Goal: Transaction & Acquisition: Purchase product/service

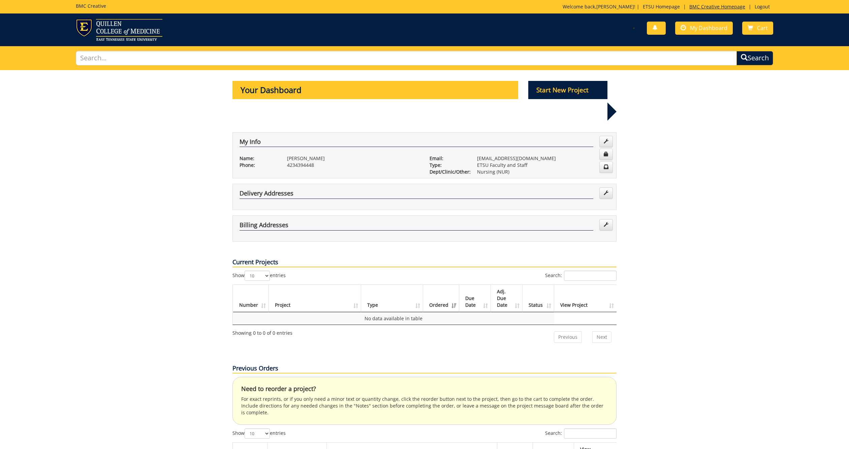
click at [708, 7] on link "BMC Creative Homepage" at bounding box center [717, 6] width 63 height 6
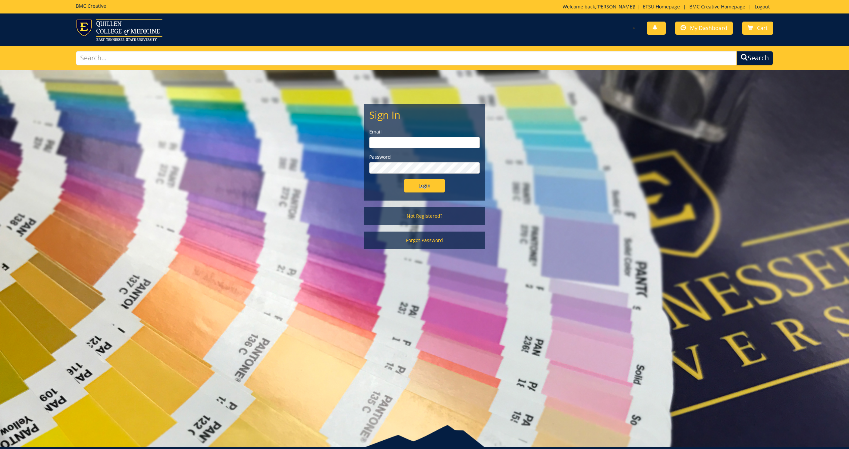
type input "[EMAIL_ADDRESS][DOMAIN_NAME]"
click at [415, 187] on input "Login" at bounding box center [424, 185] width 40 height 13
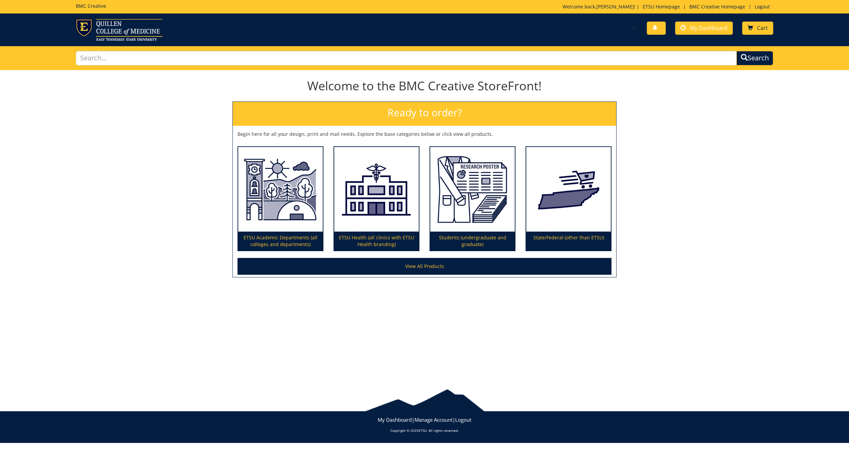
click at [751, 30] on span at bounding box center [750, 27] width 5 height 5
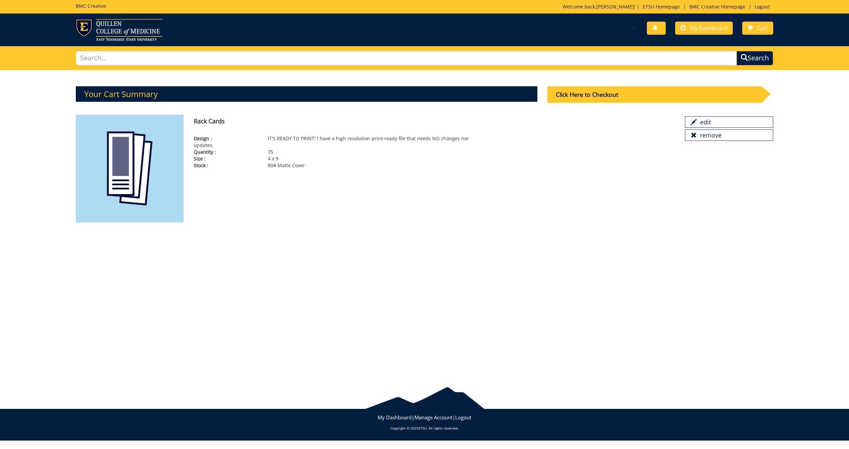
click at [618, 95] on div "Click Here to Checkout" at bounding box center [654, 94] width 214 height 17
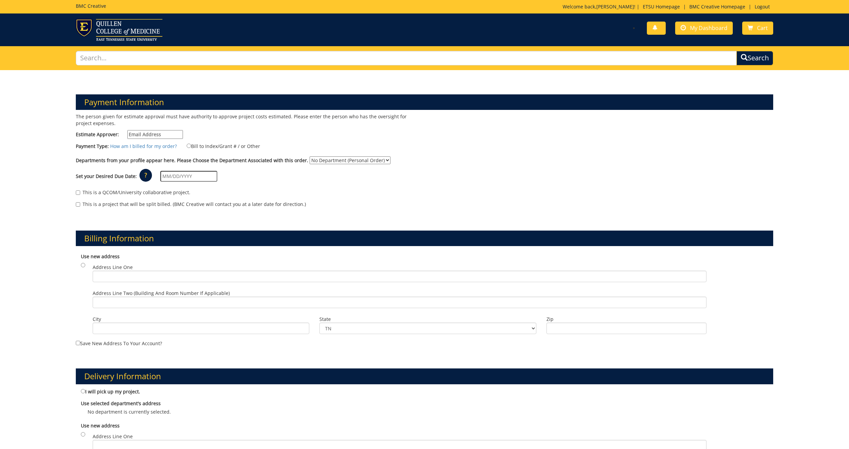
type input "Minkld@etsu.edu"
select select "128"
click at [188, 145] on input "Bill to Index/Grant # / or Other" at bounding box center [189, 146] width 4 height 4
radio input "true"
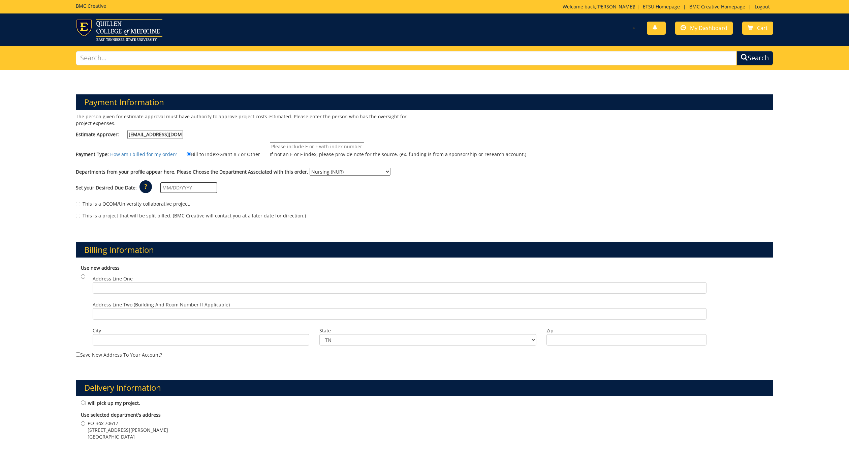
click at [321, 145] on input "If not an E or F index, please provide note for the source. (ex. funding is fro…" at bounding box center [317, 146] width 94 height 9
type input "E35000"
click at [173, 185] on input "text" at bounding box center [188, 187] width 57 height 11
click at [206, 244] on td "18" at bounding box center [207, 243] width 9 height 10
type input "09/18/2025"
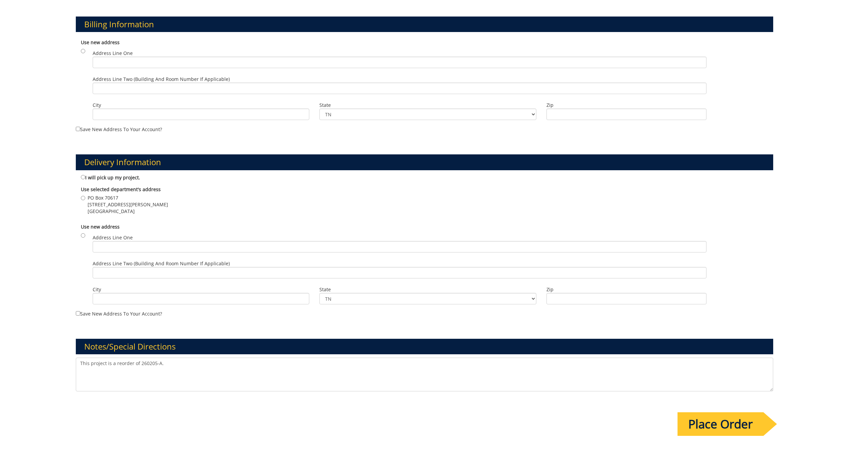
scroll to position [226, 0]
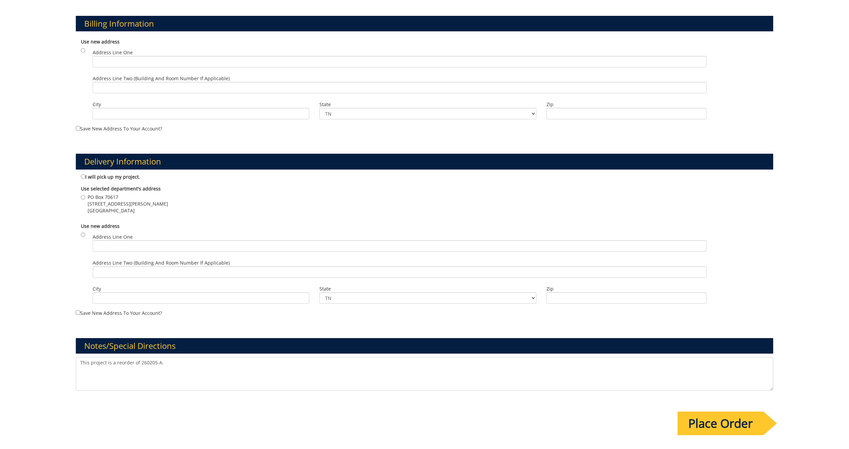
click at [82, 195] on input "PO Box 70617 365 Stout Drive Johnson City , TN 37614" at bounding box center [83, 197] width 4 height 4
radio input "true"
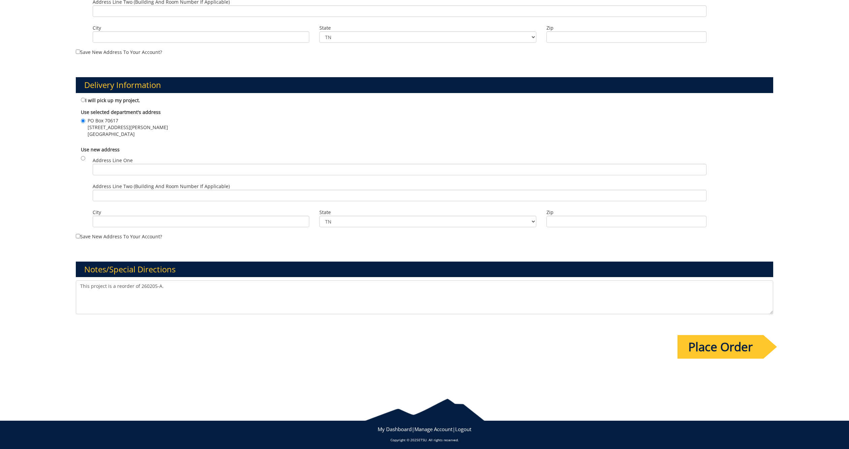
scroll to position [302, 0]
click at [146, 282] on textarea "This project is a reorder of 260205-A." at bounding box center [424, 298] width 697 height 34
click at [205, 286] on textarea "This project is a reorder of 260205-A." at bounding box center [424, 298] width 697 height 34
click at [308, 289] on textarea "This project is a reorder of 260205-A." at bounding box center [424, 298] width 697 height 34
click at [154, 295] on textarea "This project is a reorder of 260205-A." at bounding box center [424, 298] width 697 height 34
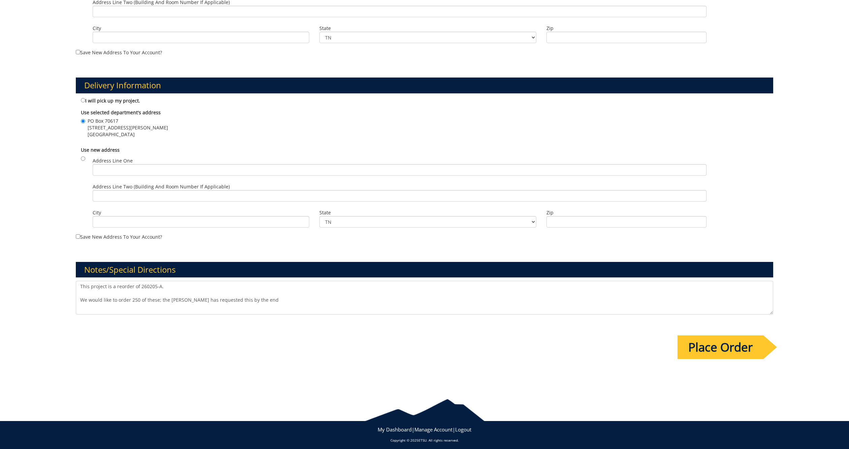
click at [279, 297] on textarea "This project is a reorder of 260205-A." at bounding box center [424, 298] width 697 height 34
drag, startPoint x: 212, startPoint y: 296, endPoint x: 191, endPoint y: 296, distance: 21.2
click at [191, 296] on textarea "This project is a reorder of 260205-A." at bounding box center [424, 298] width 697 height 34
type textarea "This project is a reorder of 260205-A. We would like to order 250 of these; the…"
click at [717, 340] on input "Place Order" at bounding box center [721, 347] width 86 height 24
